Goal: Find specific page/section: Find specific page/section

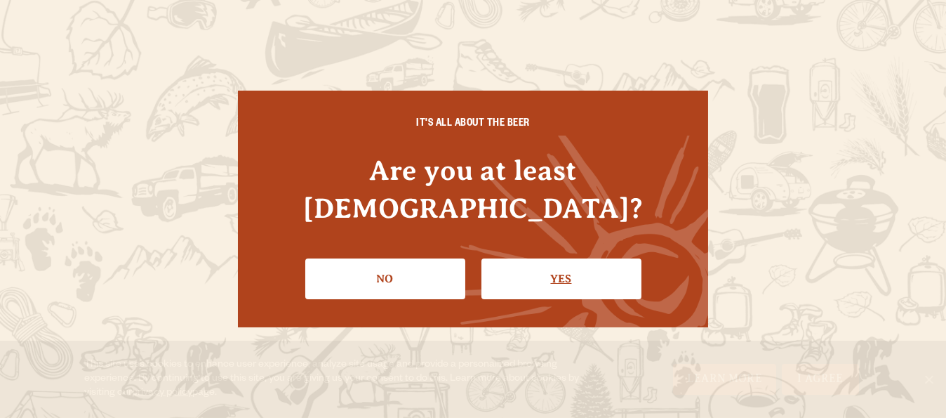
click at [559, 258] on link "Yes" at bounding box center [562, 278] width 160 height 41
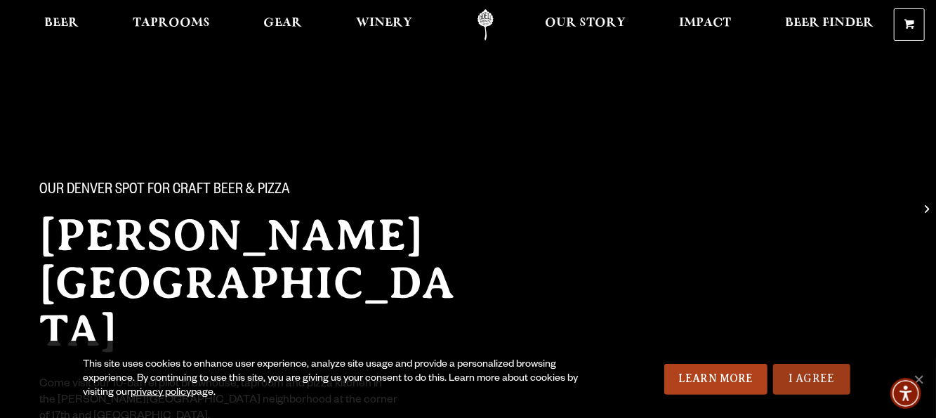
click at [803, 383] on link "I Agree" at bounding box center [811, 379] width 77 height 31
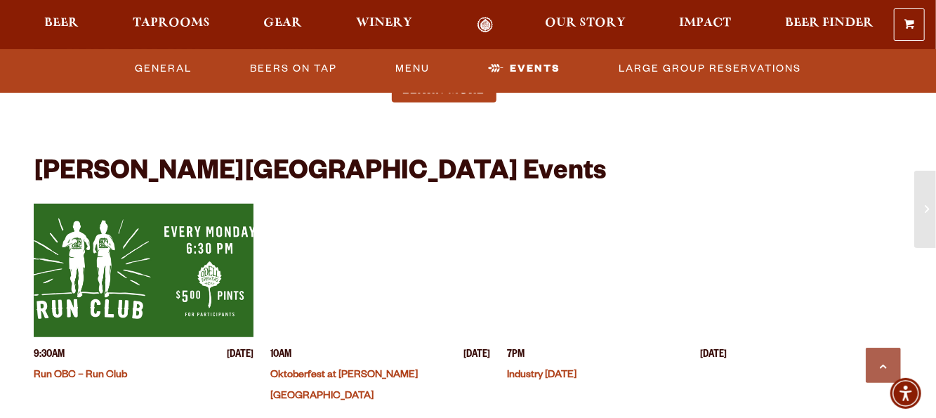
scroll to position [3179, 0]
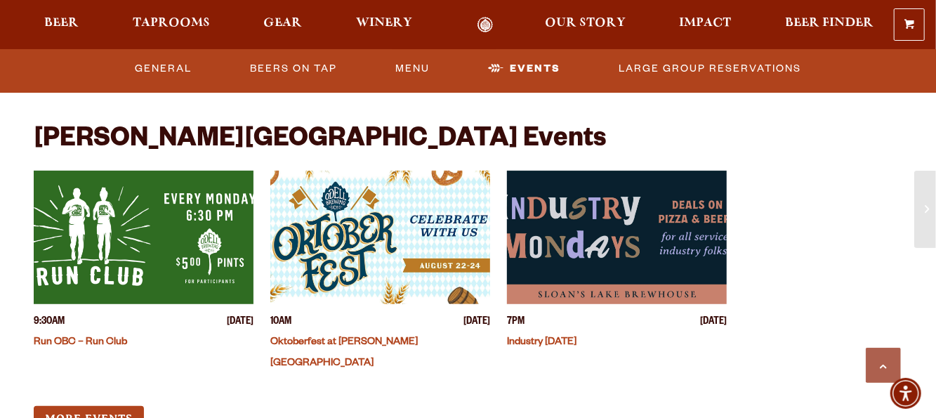
click at [644, 226] on img "View event details" at bounding box center [617, 237] width 220 height 133
